Goal: Task Accomplishment & Management: Manage account settings

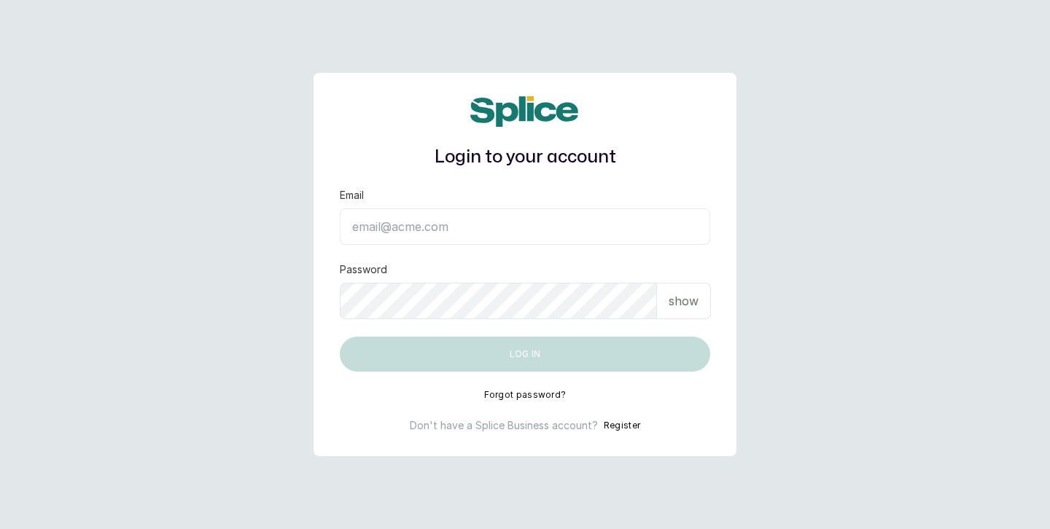
click at [453, 227] on input "Email" at bounding box center [525, 226] width 370 height 36
type input "[PERSON_NAME][EMAIL_ADDRESS][DOMAIN_NAME]"
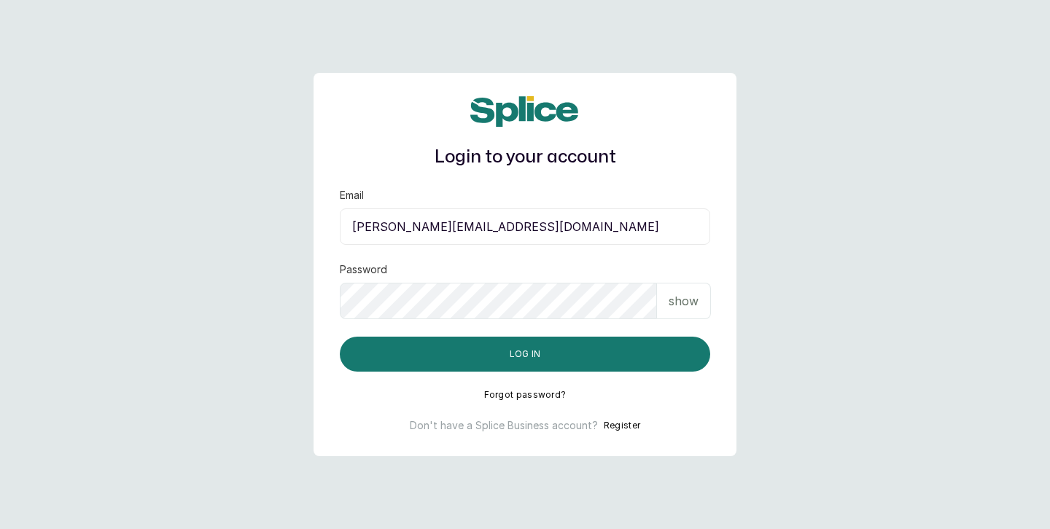
click at [340, 337] on button "Log in" at bounding box center [525, 354] width 370 height 35
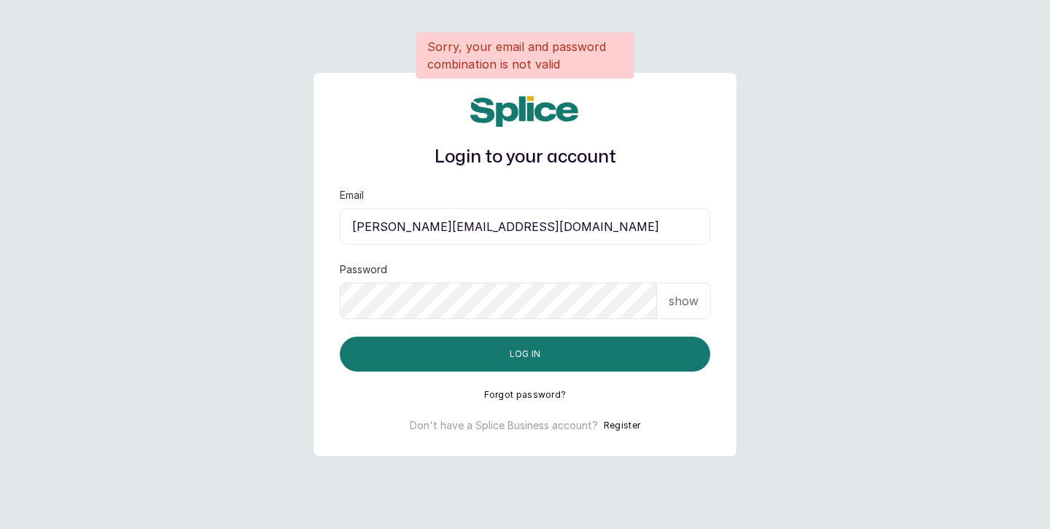
click at [691, 292] on div "show" at bounding box center [684, 301] width 54 height 36
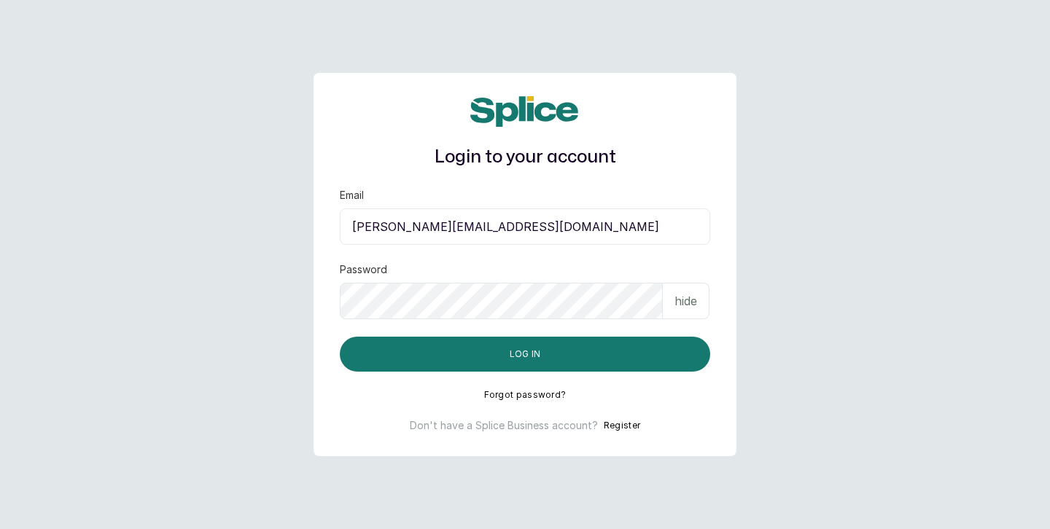
click at [340, 337] on button "Log in" at bounding box center [525, 354] width 370 height 35
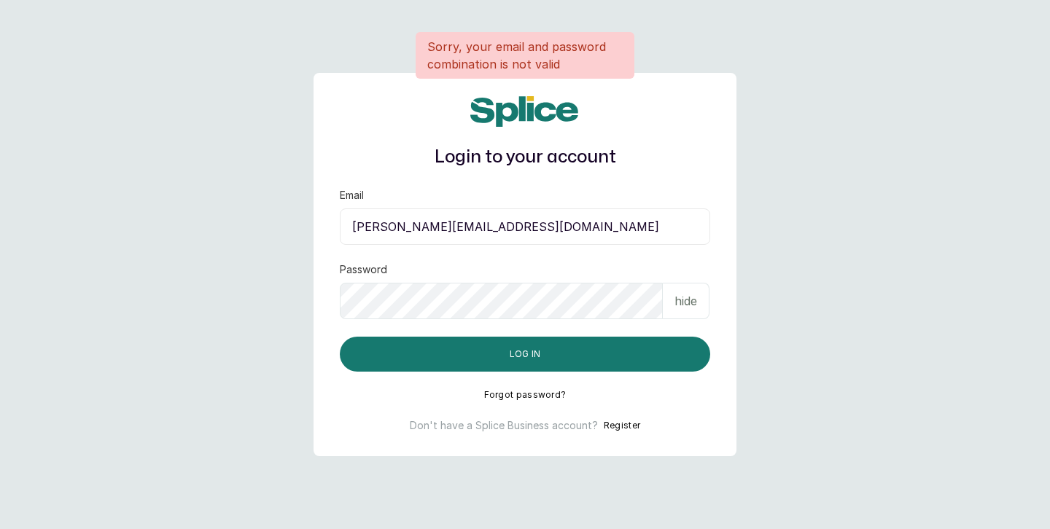
click at [536, 392] on button "Forgot password?" at bounding box center [525, 395] width 82 height 12
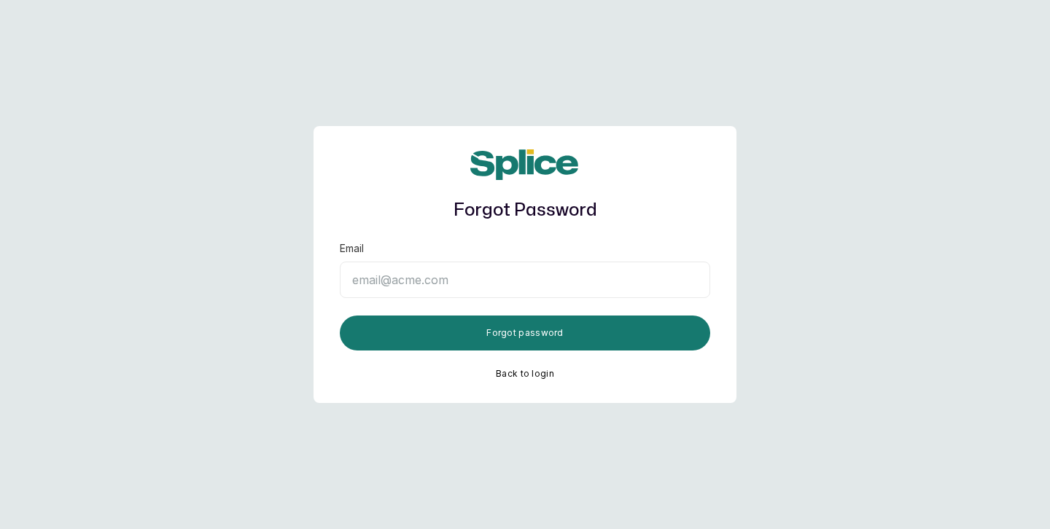
click at [458, 270] on input "Email" at bounding box center [525, 280] width 370 height 36
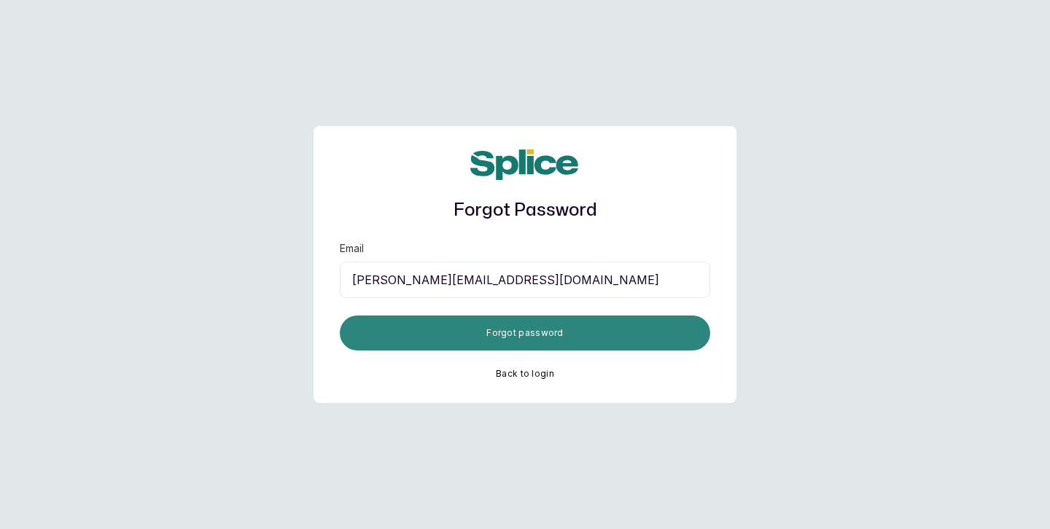
type input "[PERSON_NAME][EMAIL_ADDRESS][DOMAIN_NAME]"
click at [534, 329] on button "Forgot password" at bounding box center [525, 333] width 370 height 35
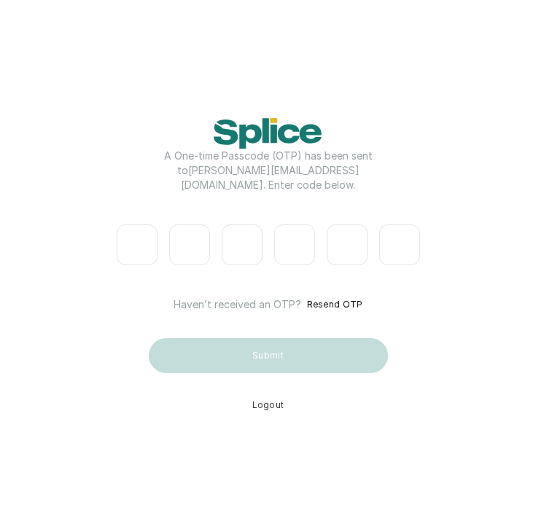
click at [131, 239] on input "Please enter verification code. Digit 1" at bounding box center [137, 244] width 41 height 41
type input "2"
type input "3"
type input "5"
type input "4"
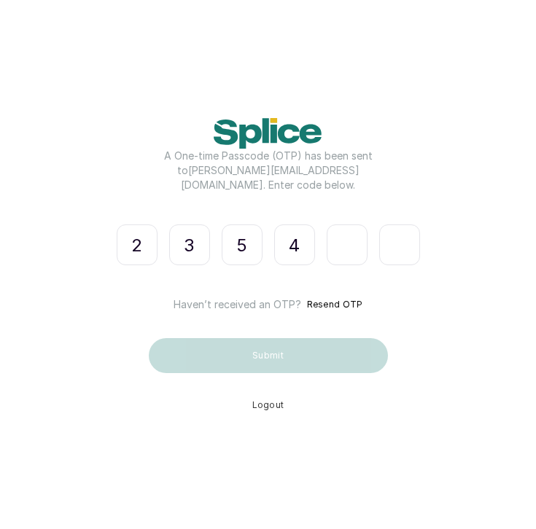
type input "5"
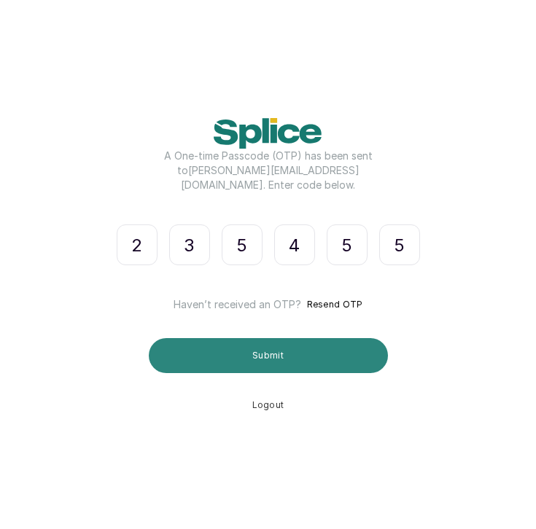
type input "5"
click at [219, 350] on button "Submit" at bounding box center [268, 355] width 239 height 35
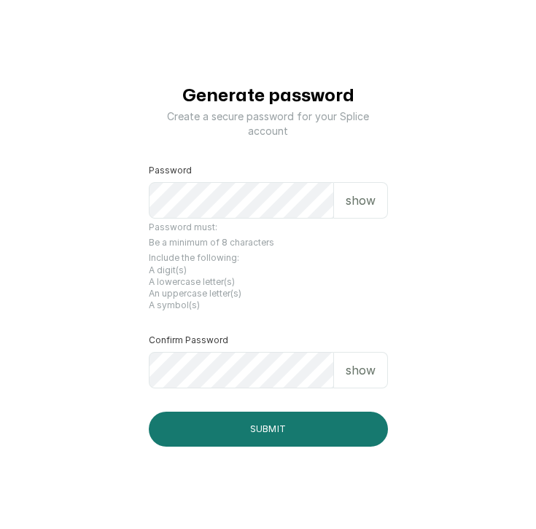
click at [361, 195] on p "show" at bounding box center [360, 200] width 30 height 17
click at [149, 412] on button "Submit" at bounding box center [268, 429] width 239 height 35
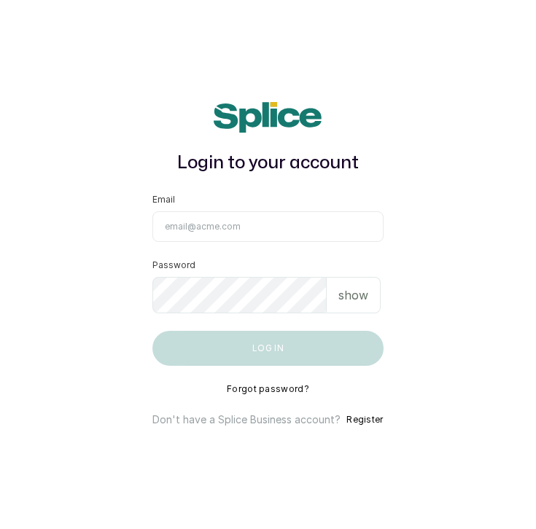
click at [302, 222] on input "Email" at bounding box center [267, 226] width 230 height 31
click at [241, 232] on input "Email" at bounding box center [267, 226] width 230 height 31
type input "[PERSON_NAME][EMAIL_ADDRESS][DOMAIN_NAME]"
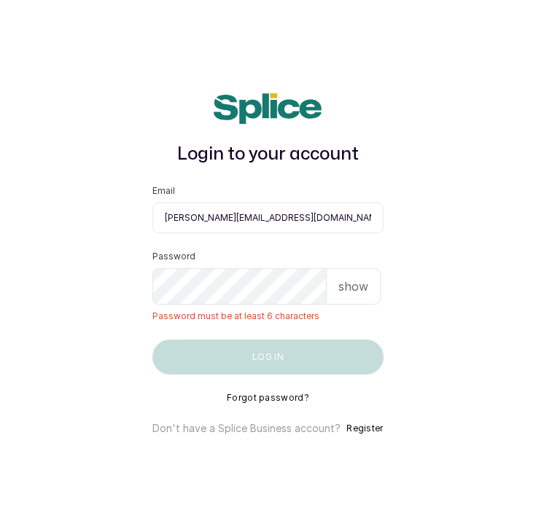
click at [359, 279] on p "show" at bounding box center [353, 286] width 30 height 17
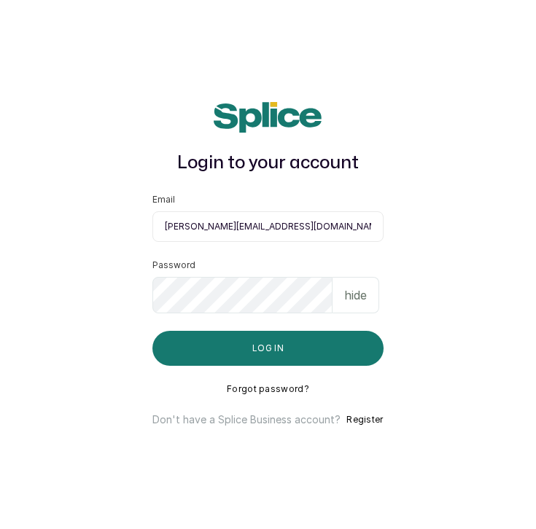
click at [152, 331] on button "Log in" at bounding box center [267, 348] width 230 height 35
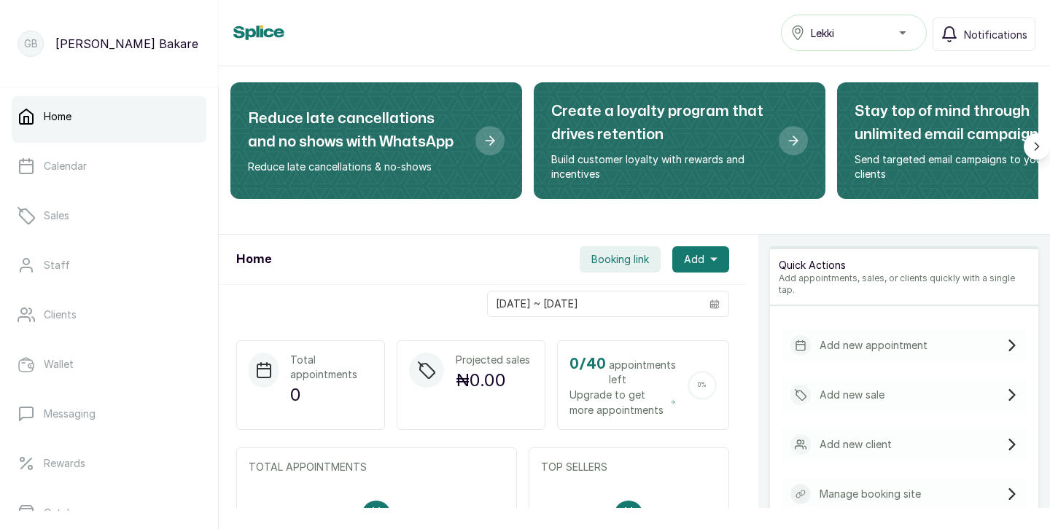
scroll to position [106, 0]
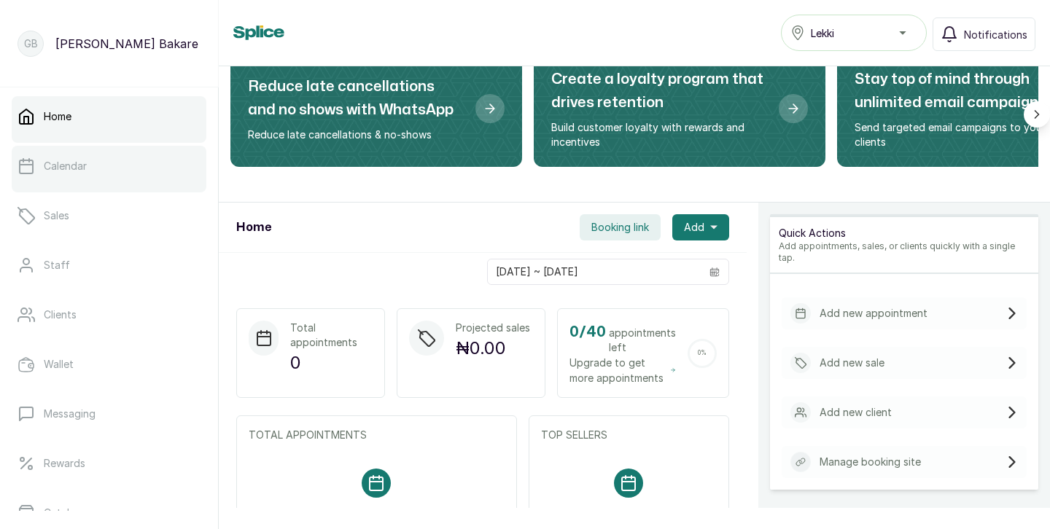
click at [111, 176] on link "Calendar" at bounding box center [109, 166] width 195 height 41
